Goal: Obtain resource: Download file/media

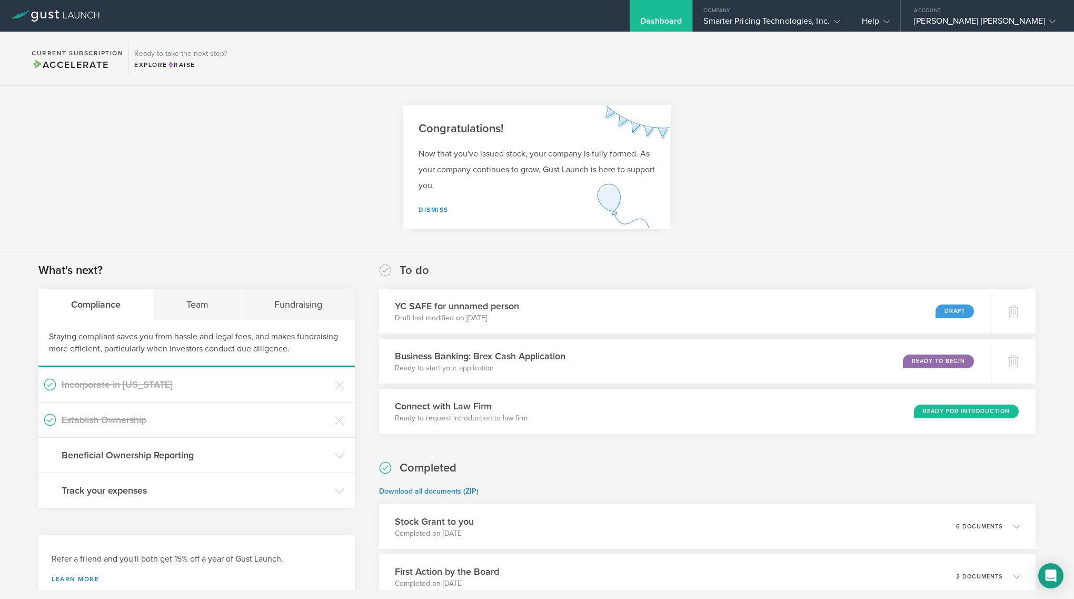
click at [142, 112] on section "Congratulations! Now that you've issued stock, your company is fully formed. As…" at bounding box center [537, 167] width 1074 height 163
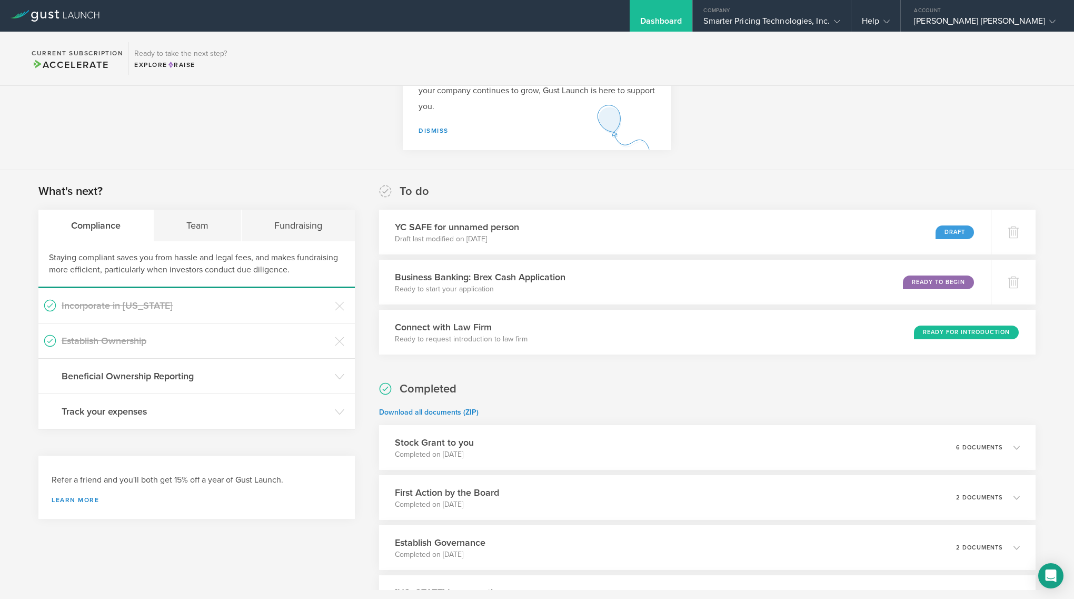
scroll to position [83, 0]
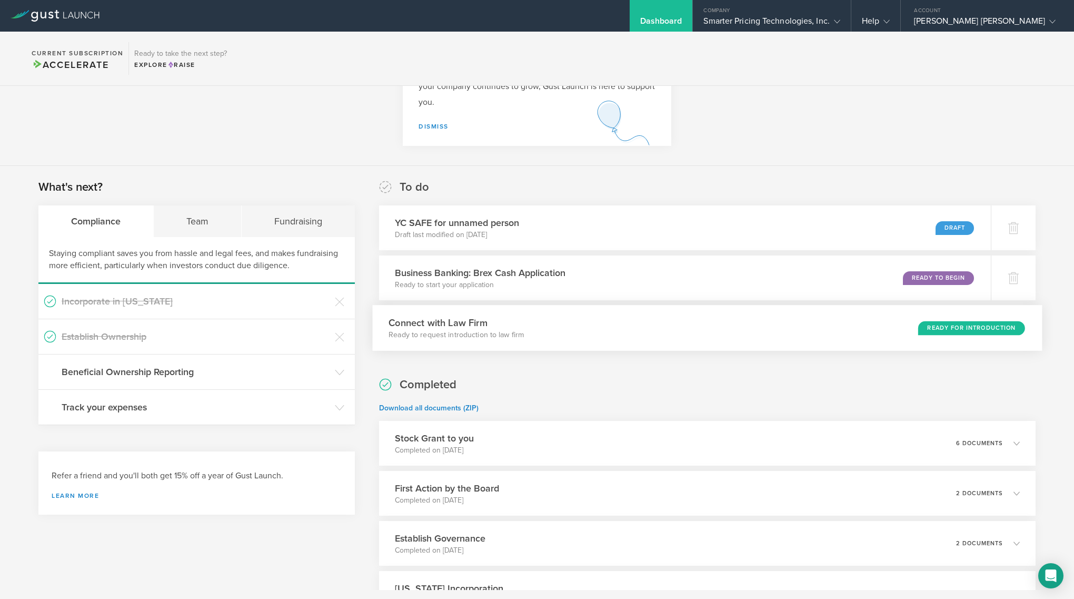
click at [946, 316] on div "Connect with Law Firm Ready to request introduction to law firm Ready for Intro…" at bounding box center [707, 328] width 670 height 46
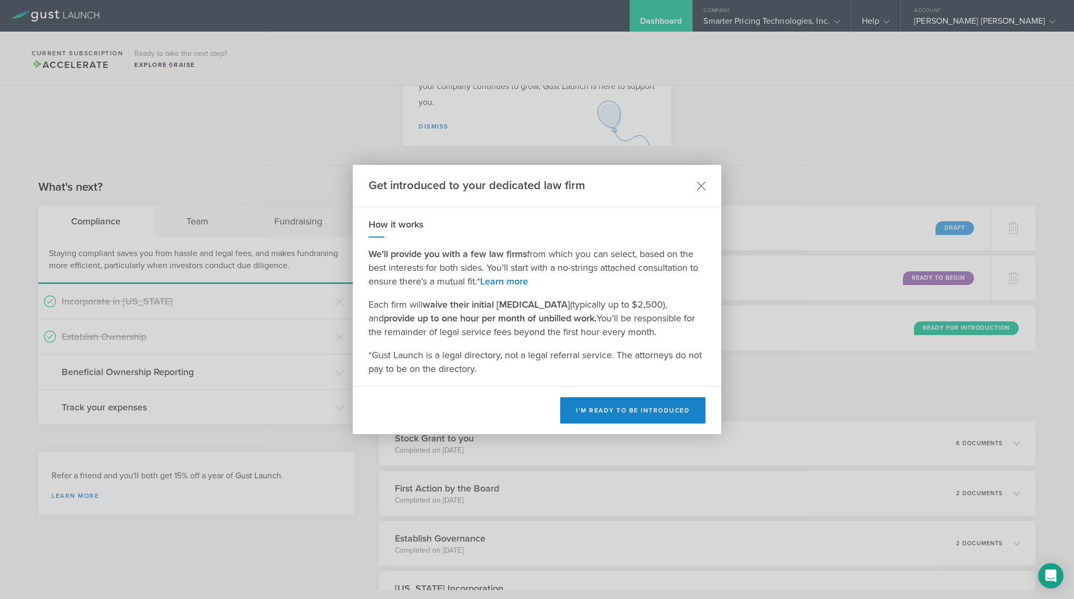
click at [702, 187] on icon at bounding box center [701, 185] width 9 height 9
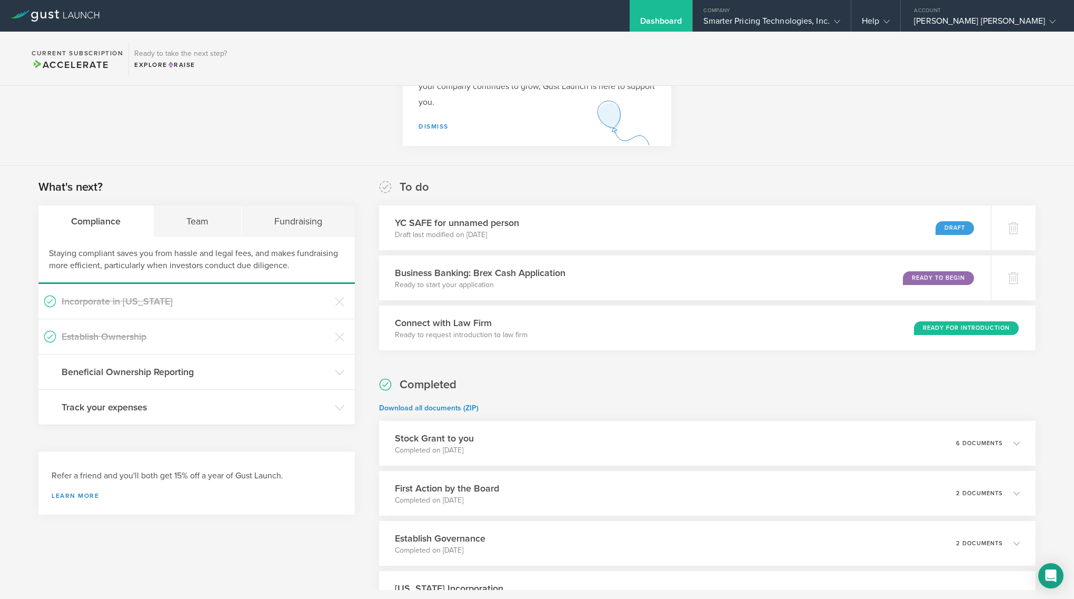
click at [697, 355] on section "To do YC SAFE for unnamed person Draft last modified on [DATE] Draft Business B…" at bounding box center [707, 410] width 657 height 463
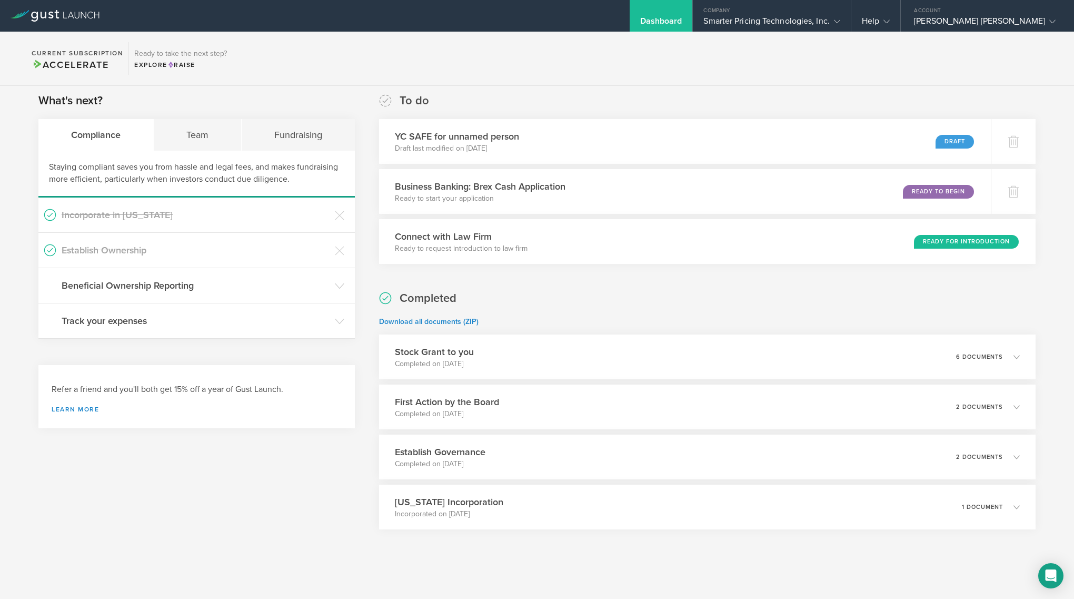
scroll to position [175, 0]
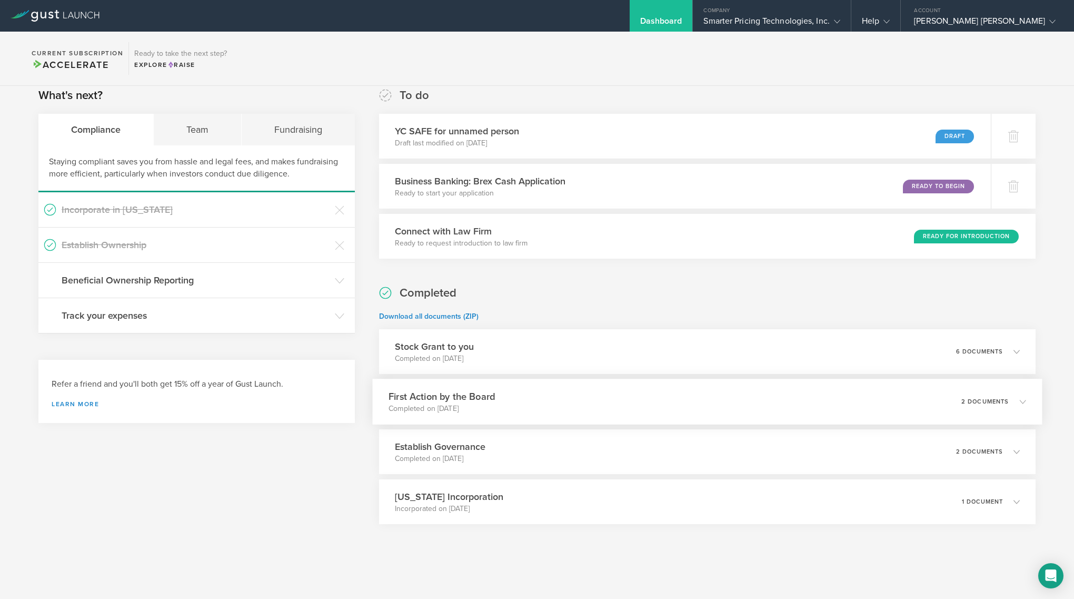
click at [501, 403] on div "First Action by the Board Completed on [DATE] 2 documents" at bounding box center [707, 402] width 670 height 46
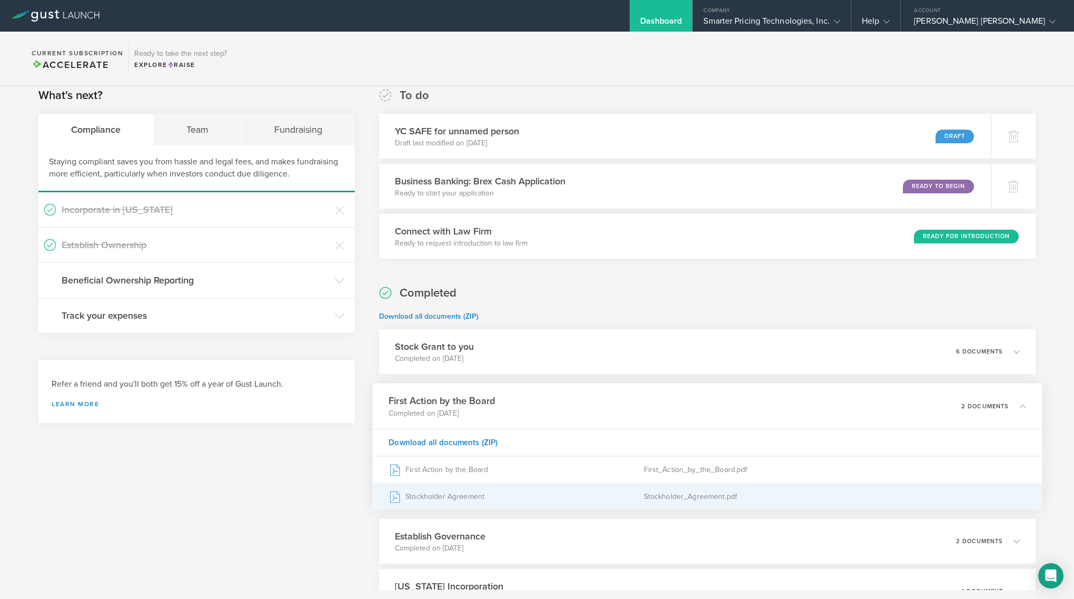
click at [472, 499] on div "Stockholder Agreement" at bounding box center [516, 496] width 255 height 26
